Goal: Task Accomplishment & Management: Complete application form

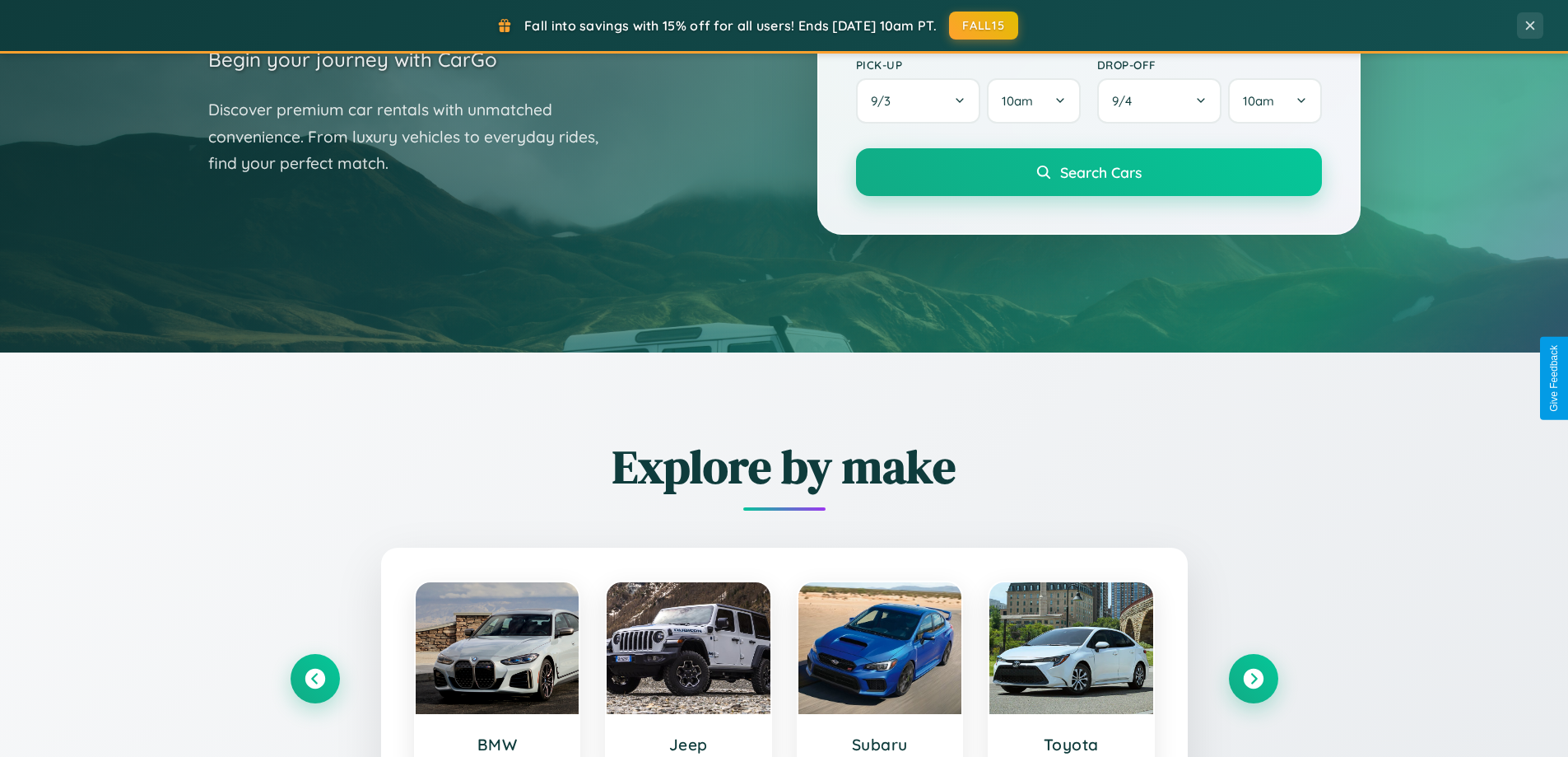
scroll to position [710, 0]
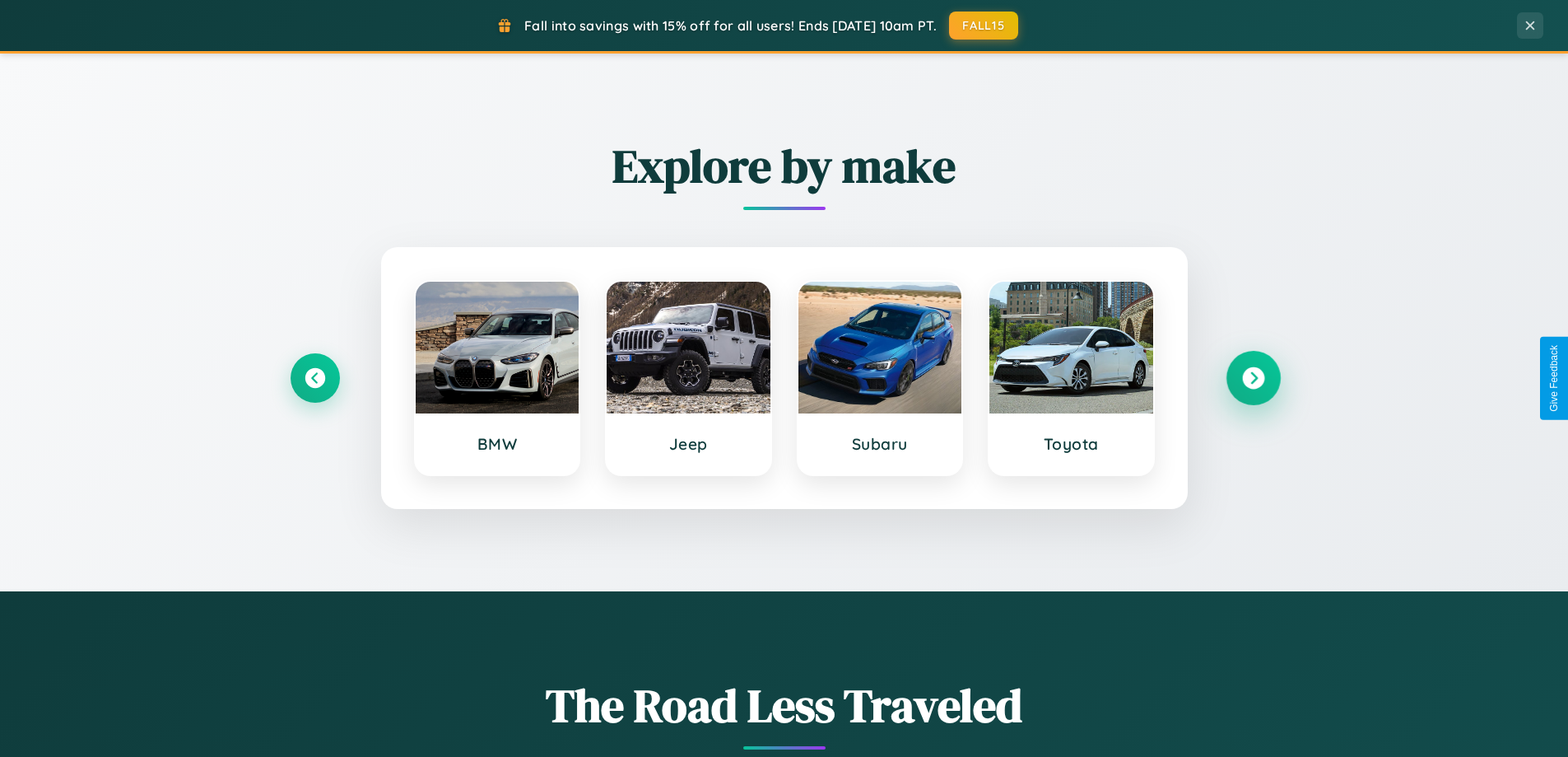
click at [1252, 378] on icon at bounding box center [1253, 378] width 22 height 22
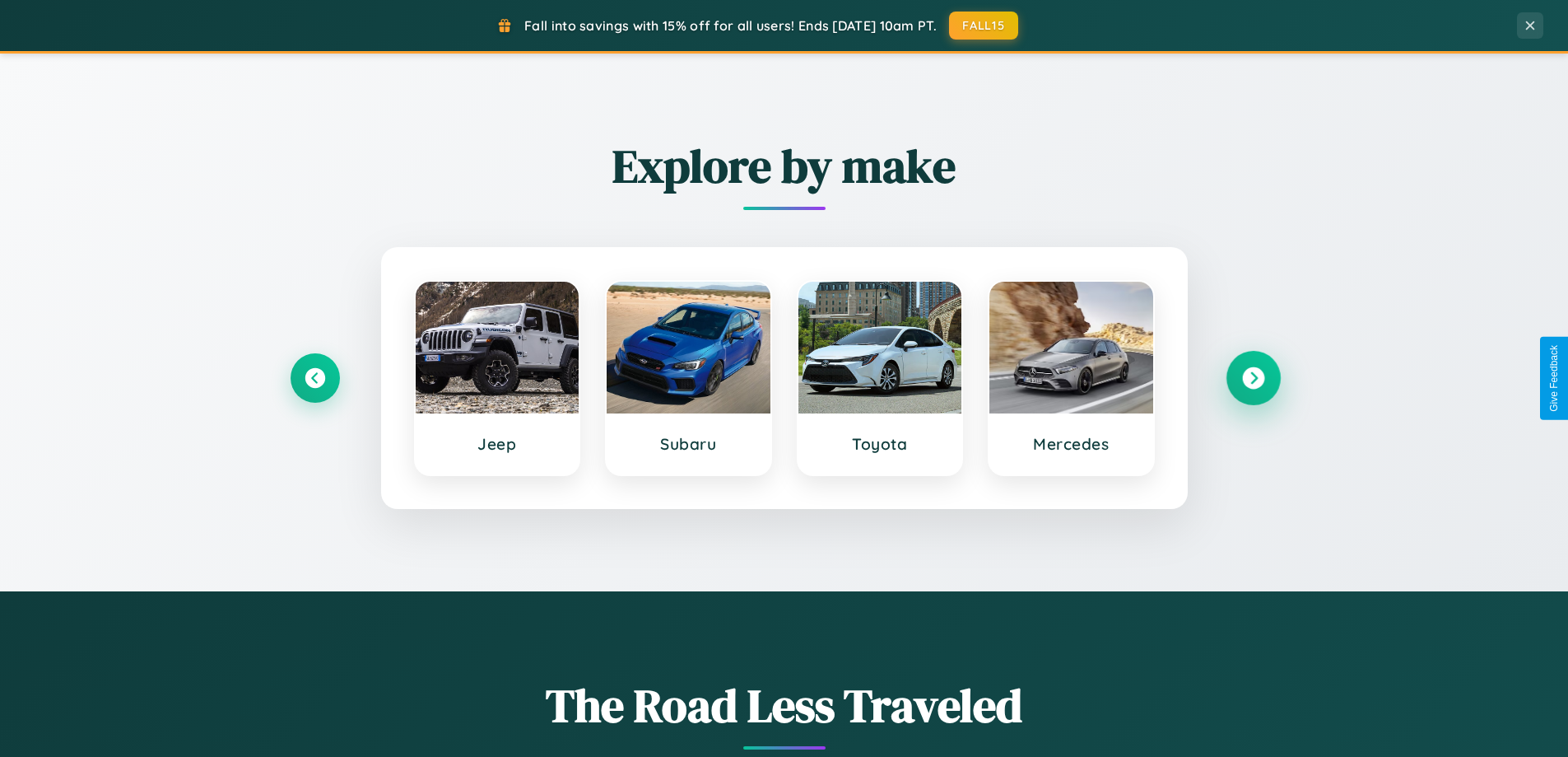
click at [1252, 378] on icon at bounding box center [1253, 378] width 22 height 22
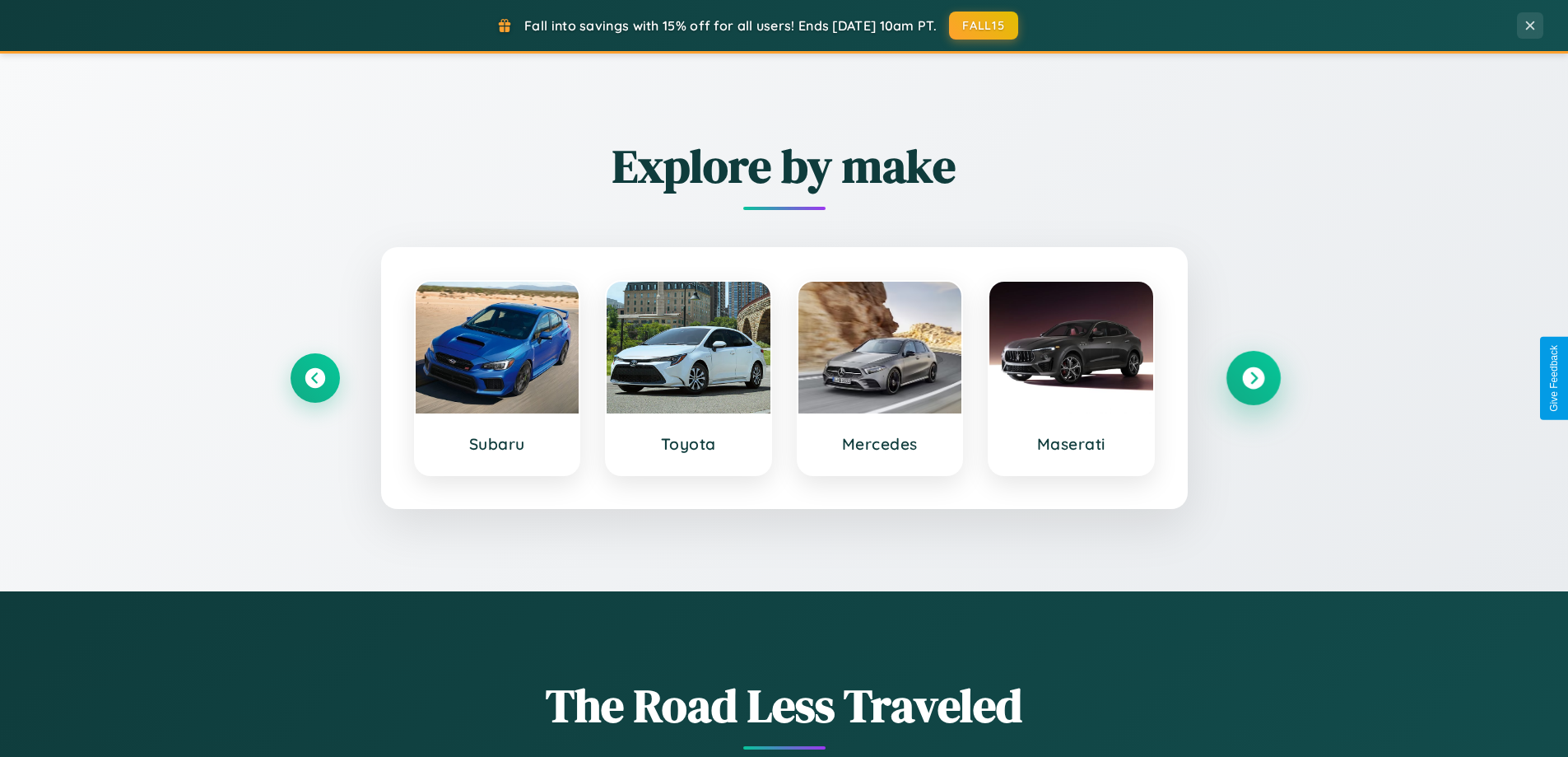
click at [1252, 378] on icon at bounding box center [1253, 378] width 22 height 22
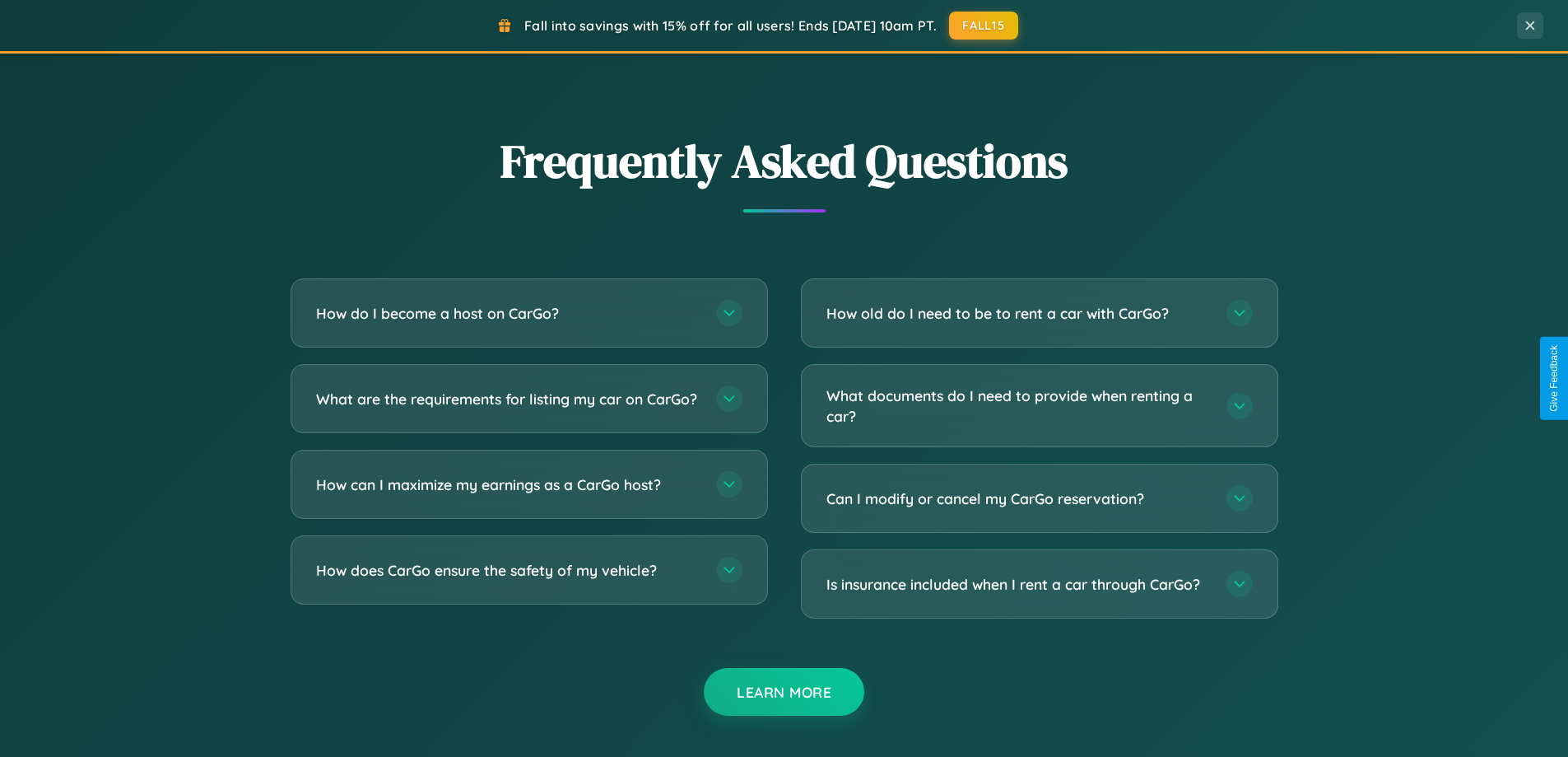
scroll to position [3169, 0]
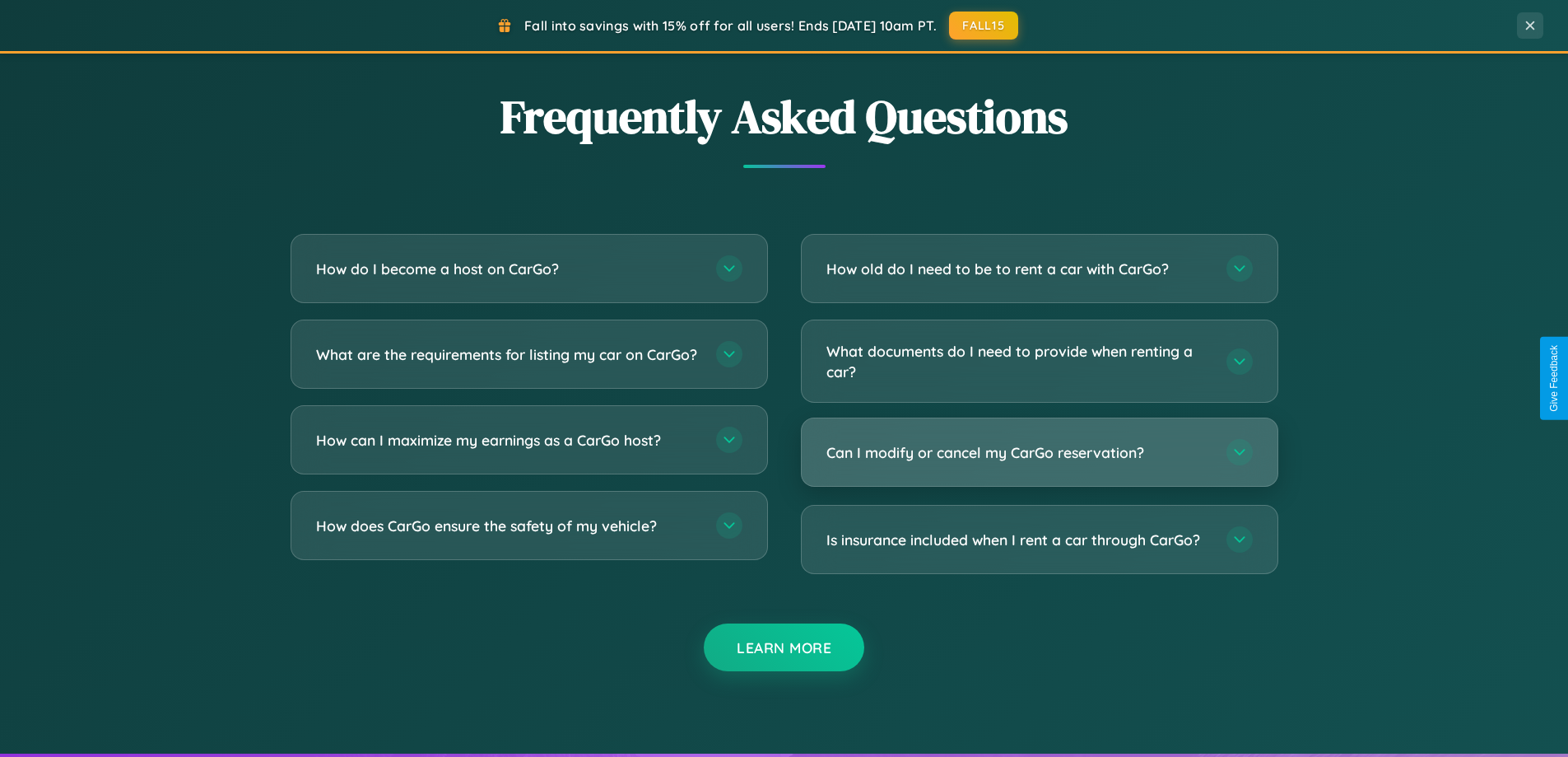
click at [1039, 454] on h3 "Can I modify or cancel my CarGo reservation?" at bounding box center [1017, 452] width 383 height 21
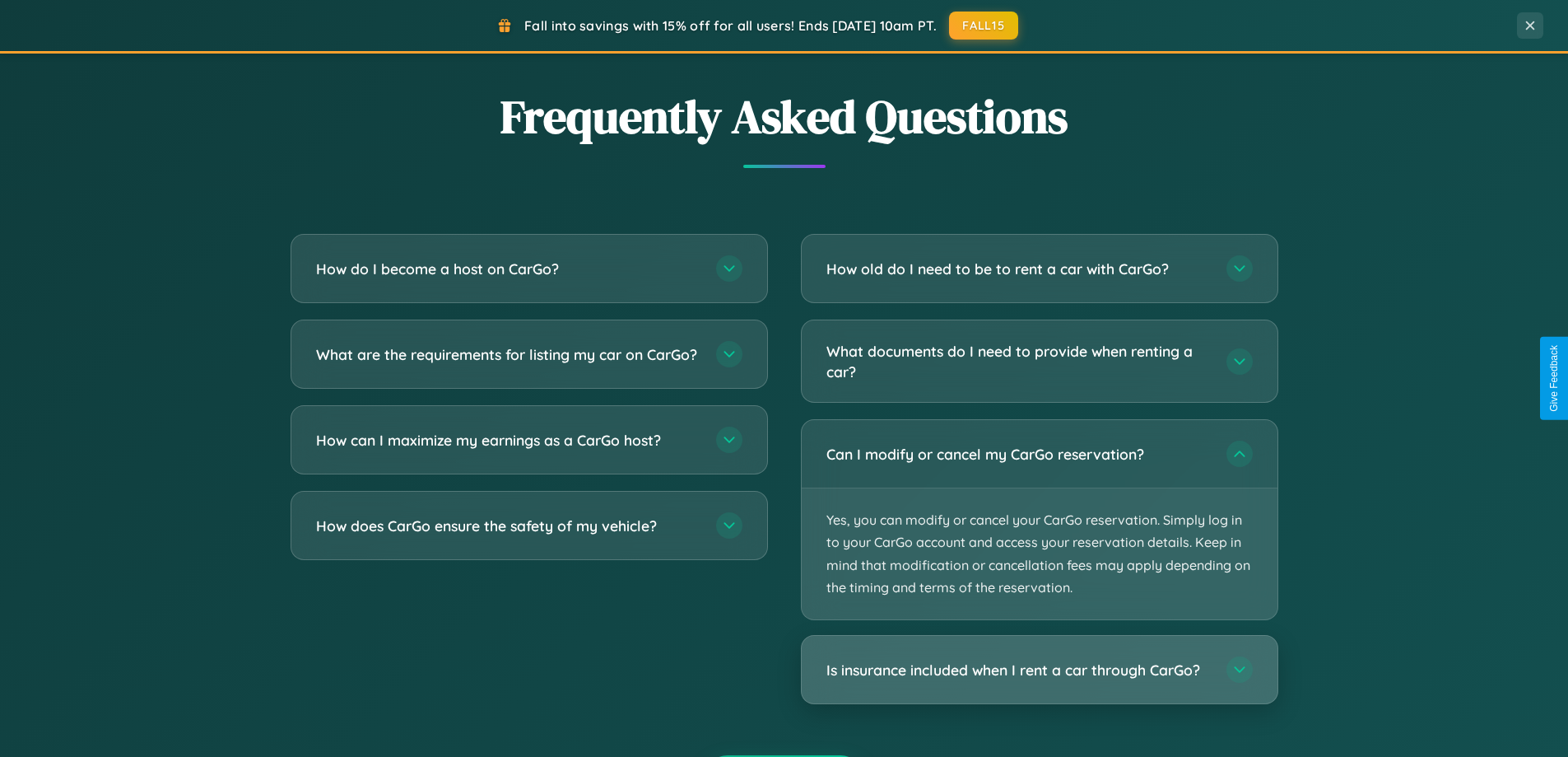
click at [1039, 669] on h3 "Is insurance included when I rent a car through CarGo?" at bounding box center [1017, 669] width 383 height 21
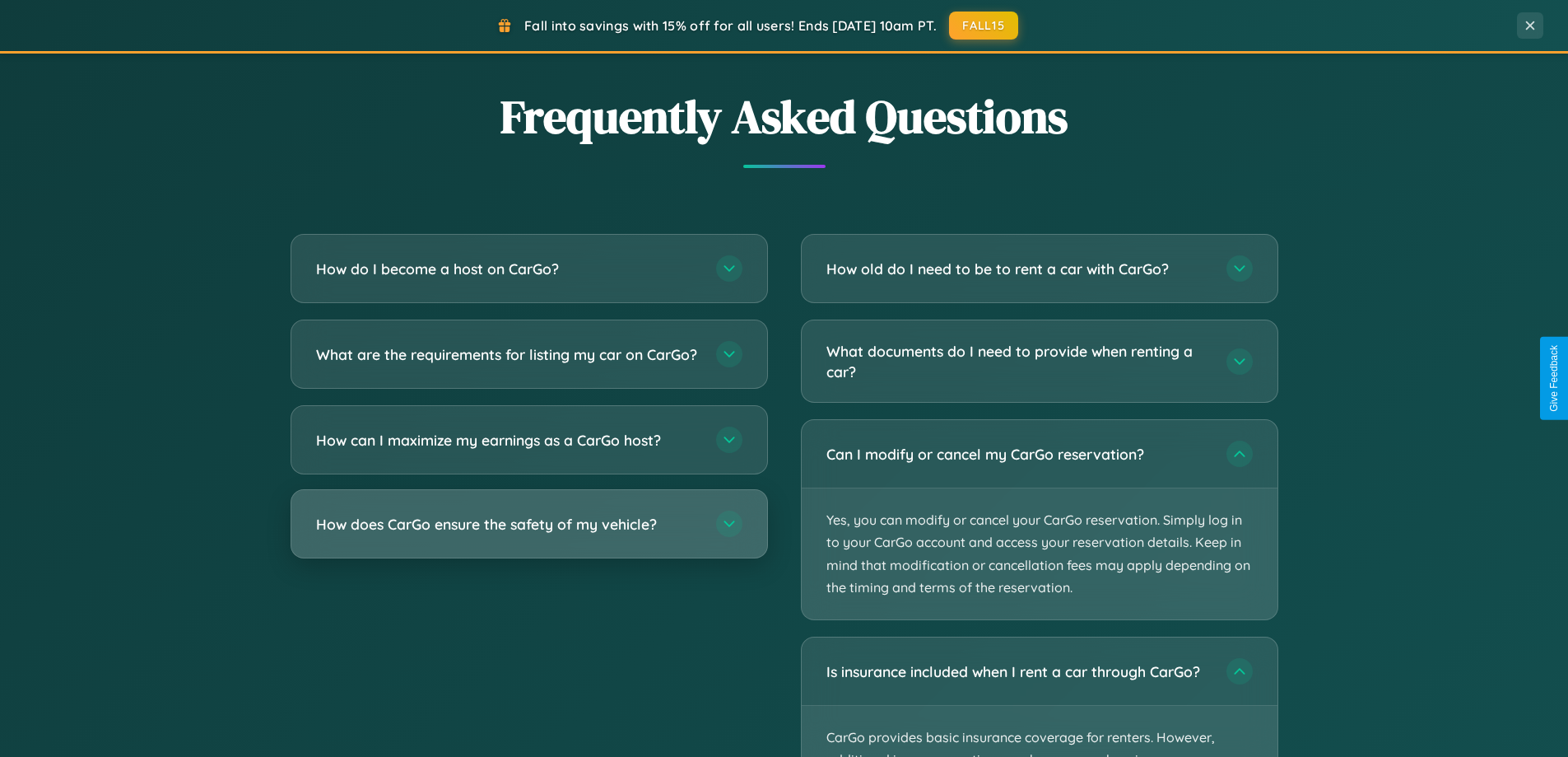
click at [528, 535] on h3 "How does CarGo ensure the safety of my vehicle?" at bounding box center [507, 524] width 383 height 21
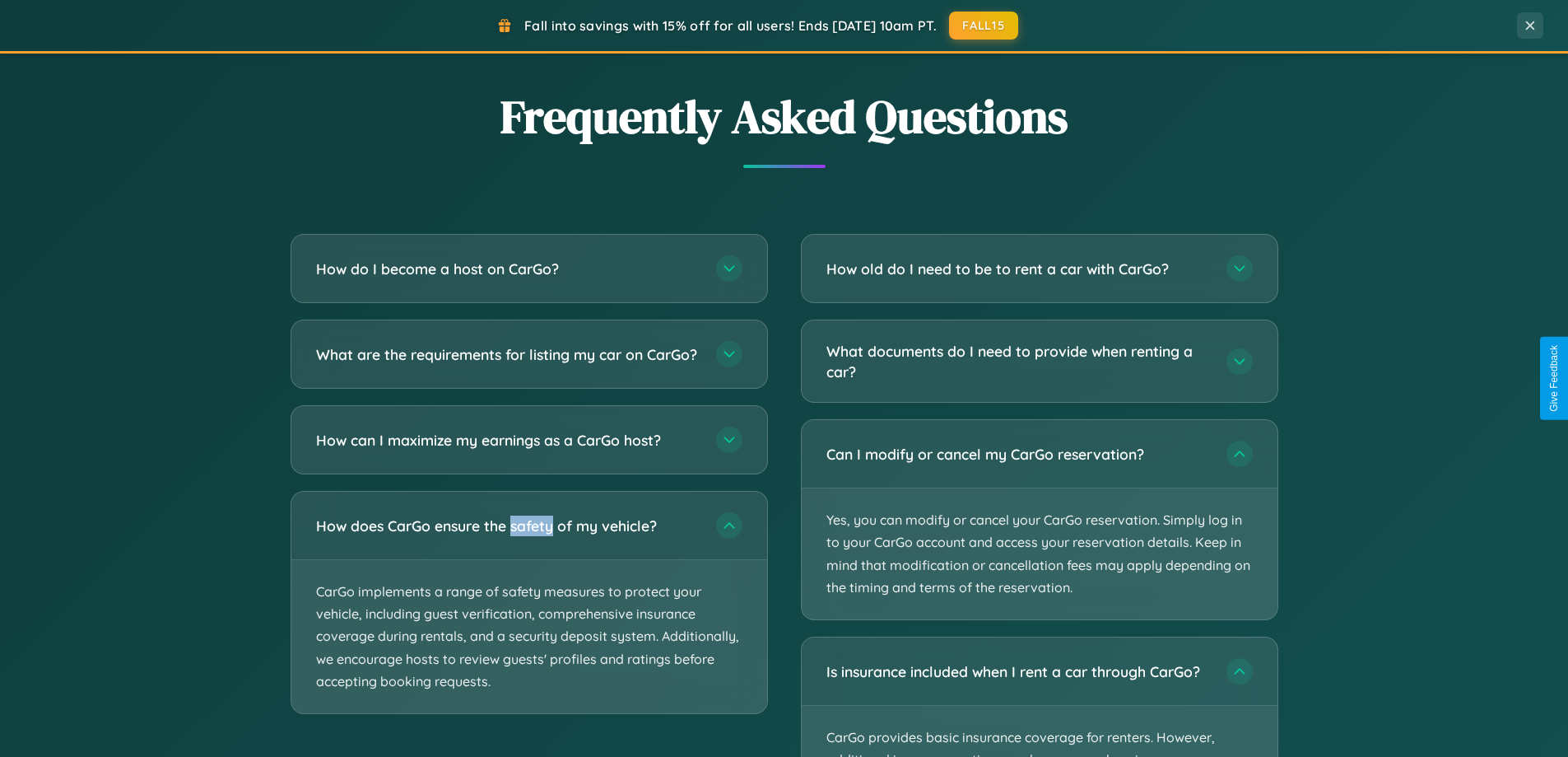
scroll to position [0, 0]
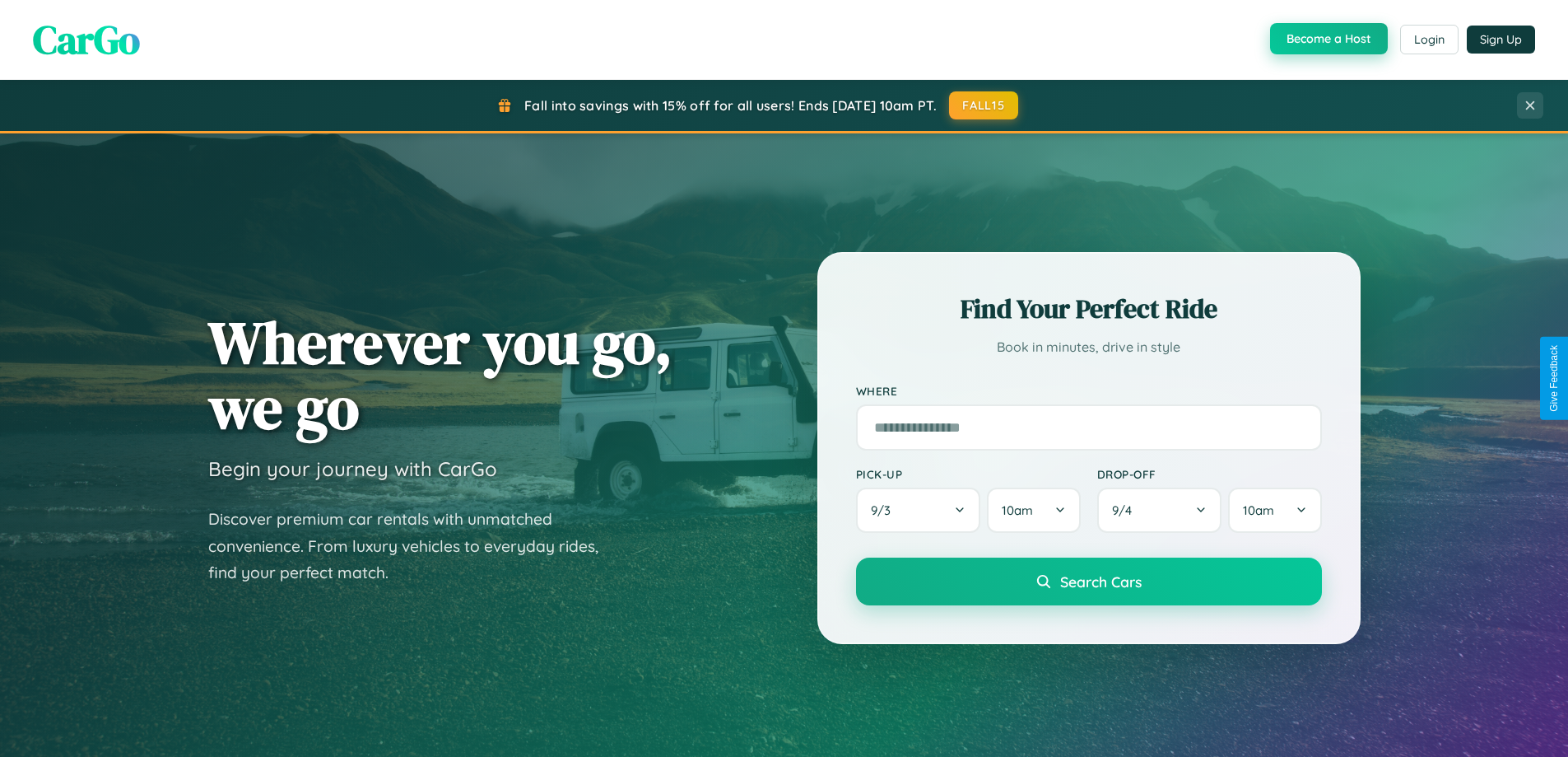
click at [1327, 39] on button "Become a Host" at bounding box center [1328, 39] width 118 height 31
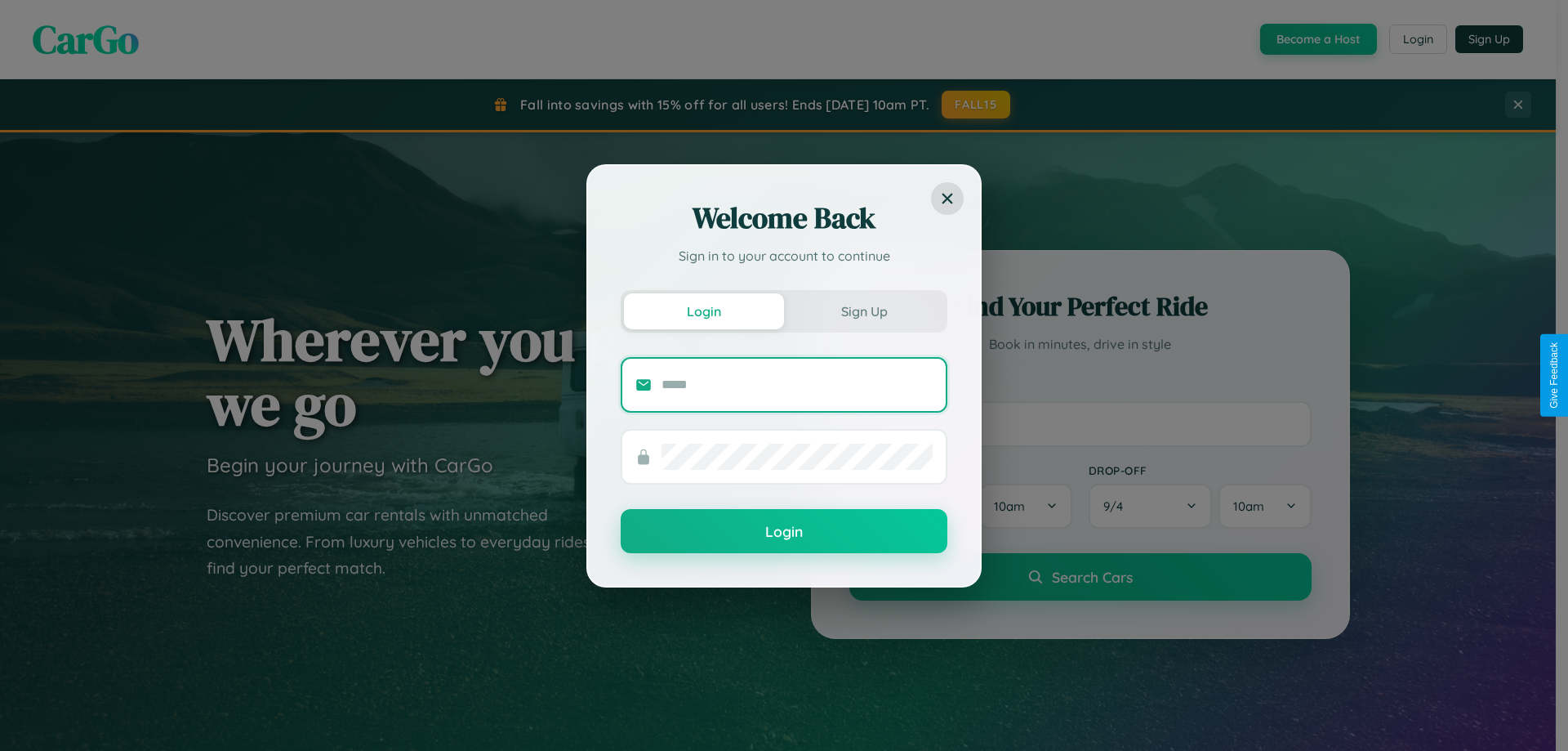
click at [797, 384] on input "text" at bounding box center [797, 385] width 272 height 26
type input "**********"
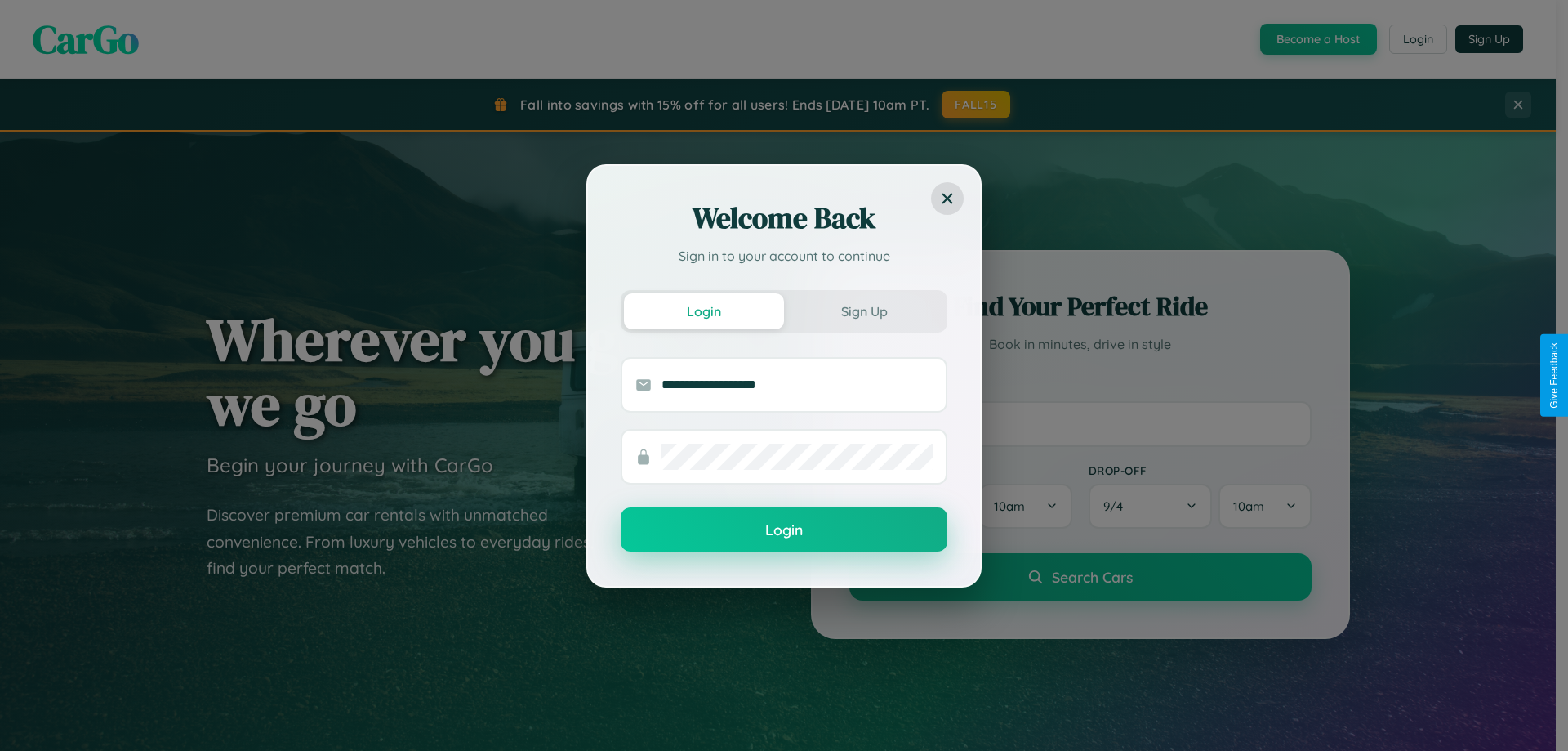
click at [784, 530] on button "Login" at bounding box center [784, 530] width 327 height 44
